Goal: Task Accomplishment & Management: Complete application form

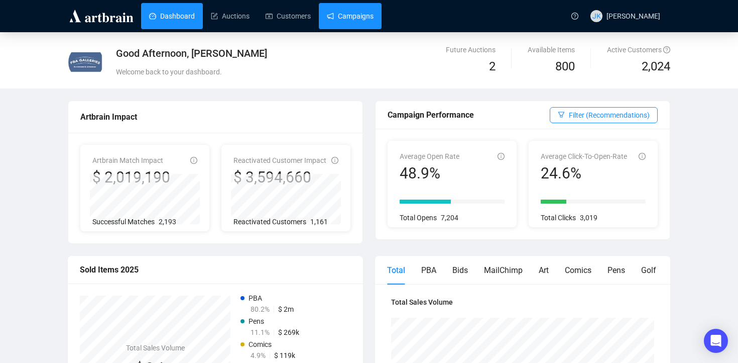
click at [340, 17] on link "Campaigns" at bounding box center [350, 16] width 47 height 26
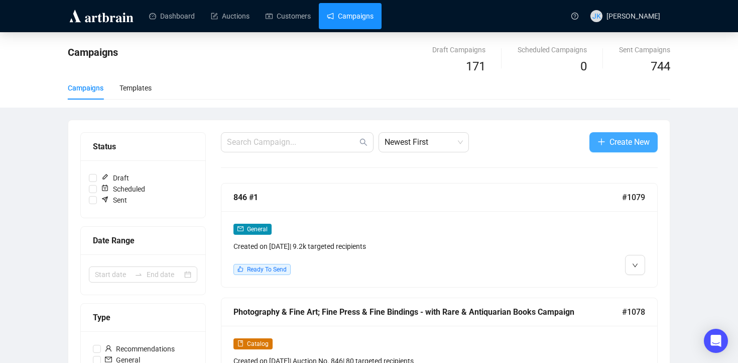
click at [621, 140] on span "Create New" at bounding box center [630, 142] width 40 height 13
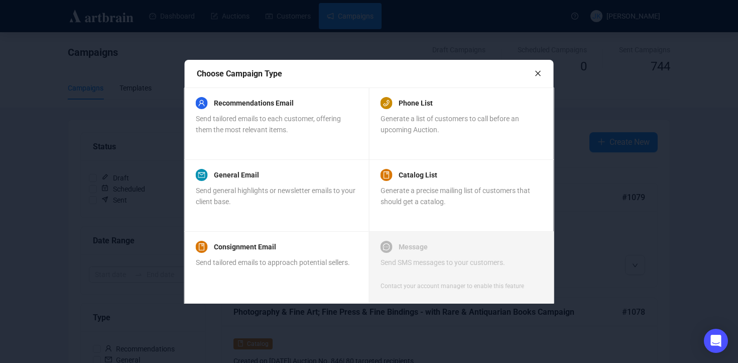
click at [614, 199] on div at bounding box center [369, 181] width 738 height 363
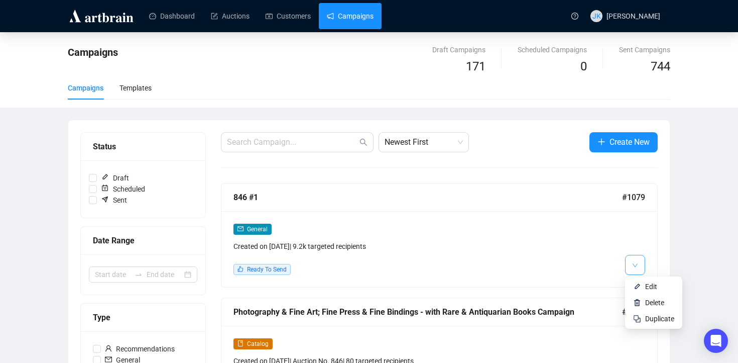
click at [638, 264] on button "button" at bounding box center [635, 265] width 20 height 20
click at [642, 287] on li "Edit" at bounding box center [653, 286] width 53 height 16
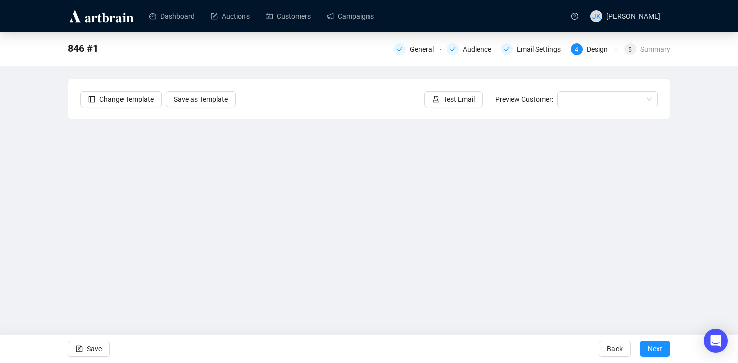
scroll to position [5, 0]
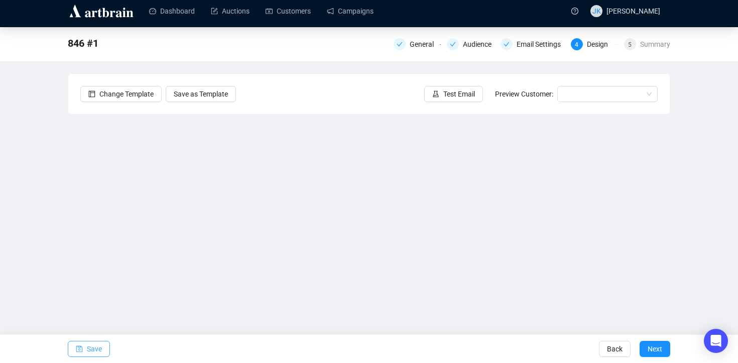
click at [84, 348] on button "Save" at bounding box center [89, 348] width 42 height 16
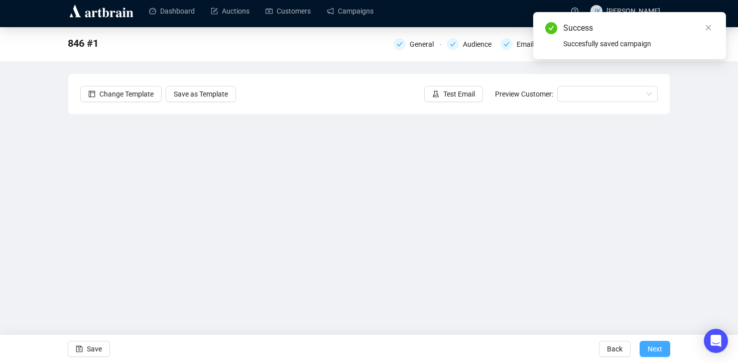
click at [654, 345] on span "Next" at bounding box center [655, 348] width 15 height 28
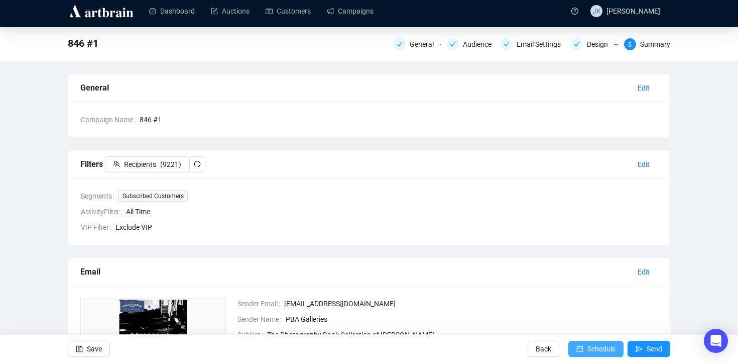
click at [599, 344] on span "Schedule" at bounding box center [602, 348] width 28 height 28
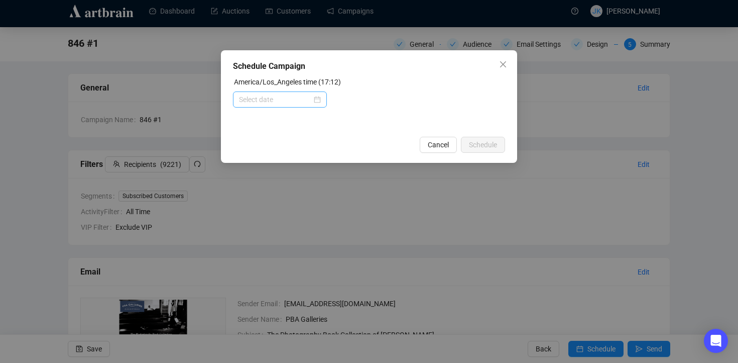
click at [317, 99] on div at bounding box center [280, 99] width 82 height 11
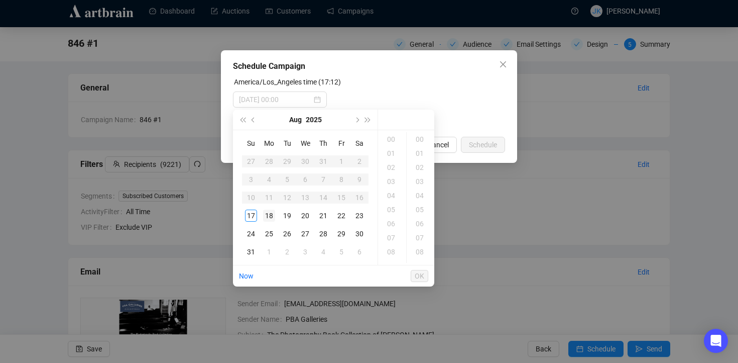
click at [269, 210] on div "18" at bounding box center [269, 215] width 12 height 12
click at [391, 180] on div "03" at bounding box center [392, 181] width 24 height 14
type input "[DATE] 03:00"
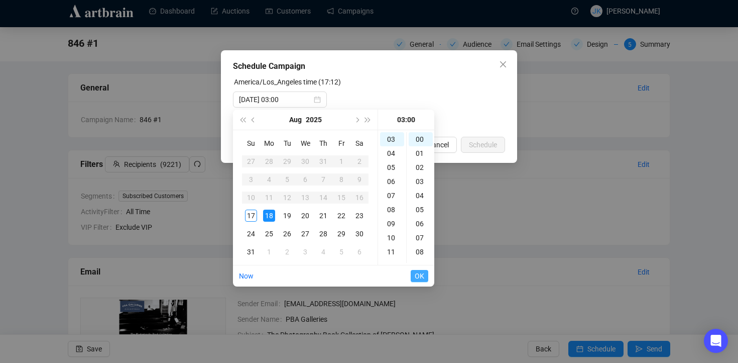
click at [420, 275] on span "OK" at bounding box center [420, 275] width 10 height 19
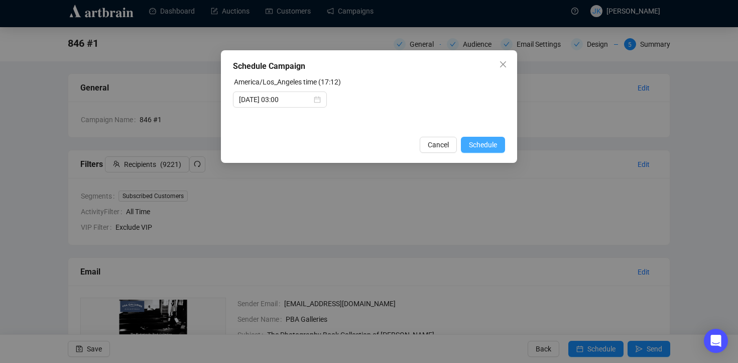
click at [478, 147] on span "Schedule" at bounding box center [483, 144] width 28 height 11
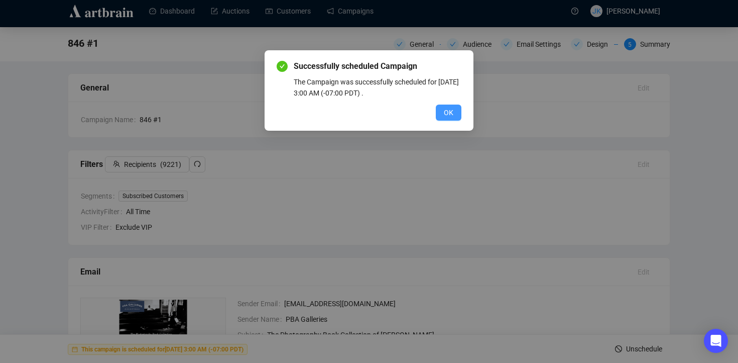
click at [449, 109] on span "OK" at bounding box center [449, 112] width 10 height 11
